Goal: Task Accomplishment & Management: Use online tool/utility

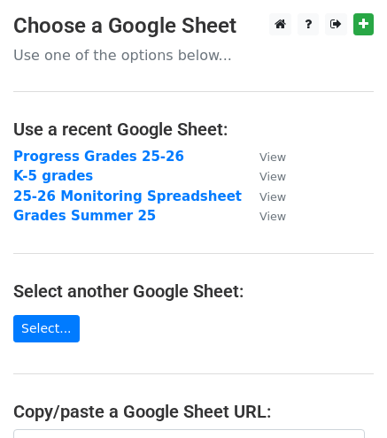
scroll to position [265, 0]
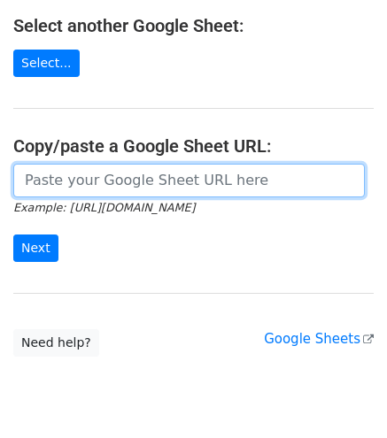
click at [68, 188] on input "url" at bounding box center [188, 181] width 351 height 34
paste input "[URL][DOMAIN_NAME]"
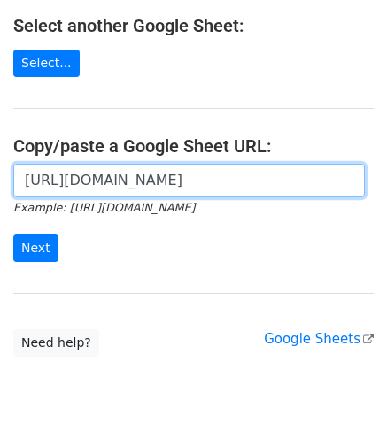
scroll to position [0, 528]
type input "[URL][DOMAIN_NAME]"
click at [13, 234] on input "Next" at bounding box center [35, 247] width 45 height 27
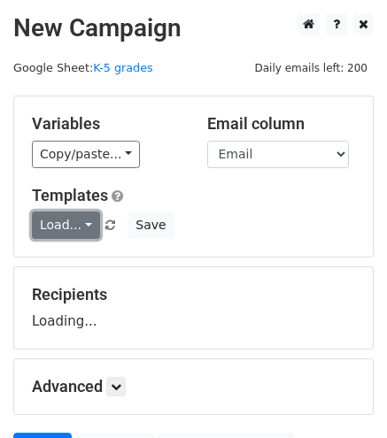
click at [81, 224] on link "Load..." at bounding box center [66, 224] width 68 height 27
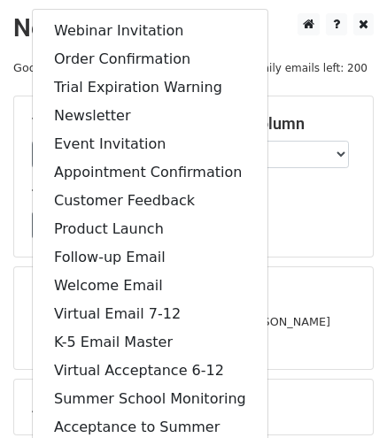
click at [331, 203] on h5 "Templates" at bounding box center [193, 195] width 323 height 19
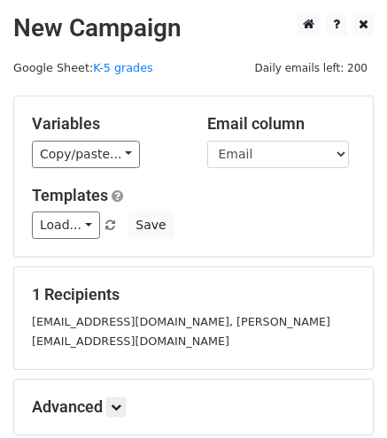
click at [257, 204] on div "Templates Load... Webinar Invitation Order Confirmation Trial Expiration Warnin…" at bounding box center [193, 213] width 349 height 54
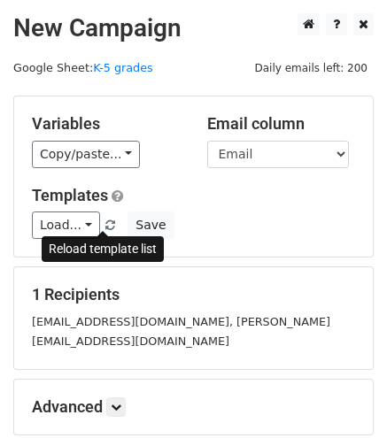
click at [105, 226] on span at bounding box center [110, 226] width 10 height 12
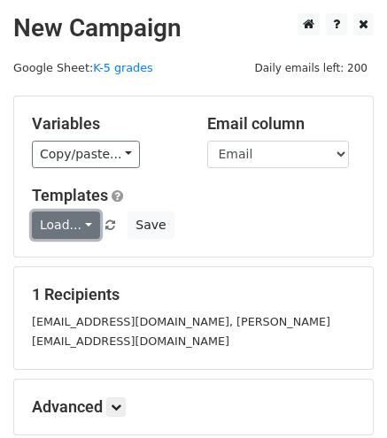
click at [77, 226] on link "Load..." at bounding box center [66, 224] width 68 height 27
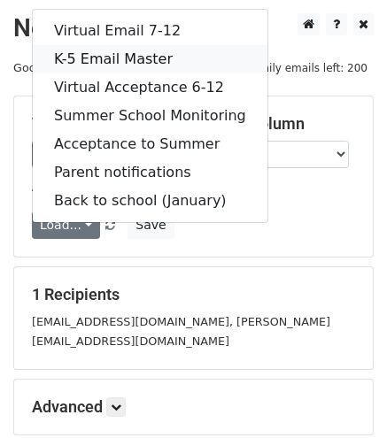
click at [88, 59] on link "K-5 Email Master" at bounding box center [150, 59] width 234 height 28
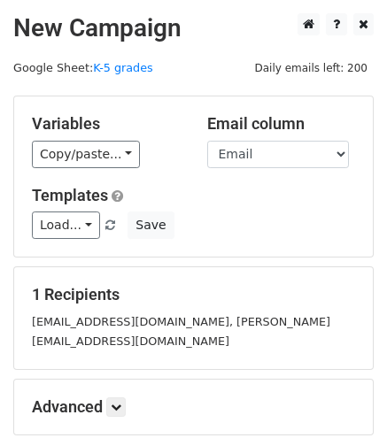
scroll to position [175, 0]
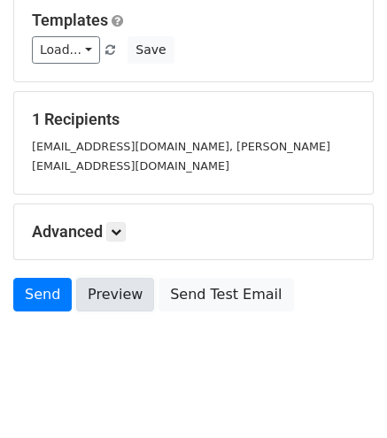
click at [108, 286] on link "Preview" at bounding box center [115, 295] width 78 height 34
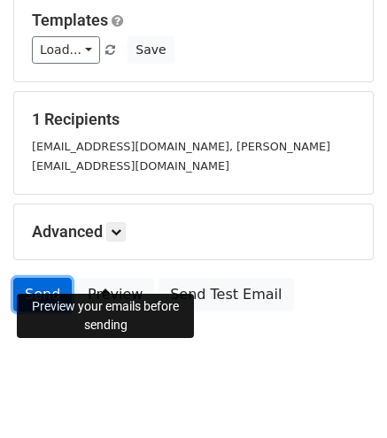
click at [44, 278] on link "Send" at bounding box center [42, 295] width 58 height 34
